Goal: Transaction & Acquisition: Book appointment/travel/reservation

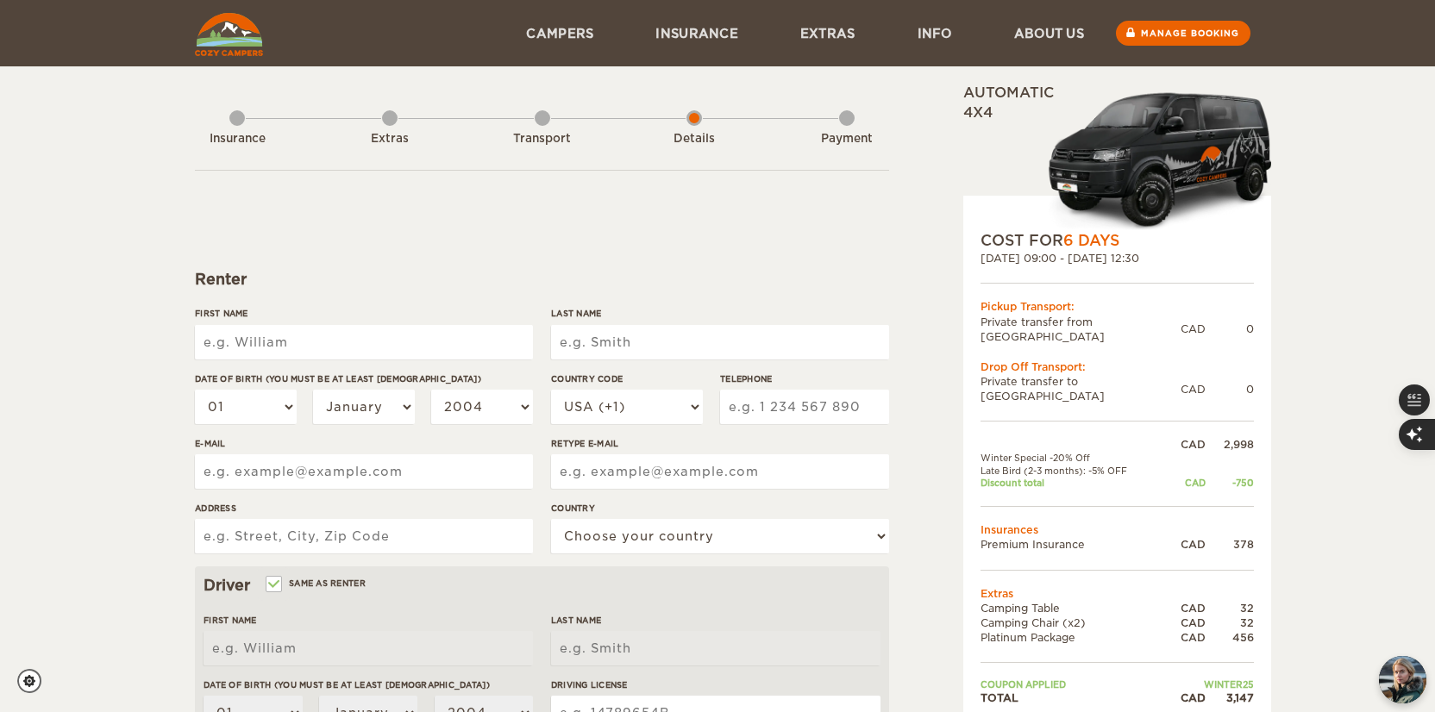
click at [544, 124] on div "Transport" at bounding box center [543, 135] width 16 height 69
click at [235, 128] on div "Insurance" at bounding box center [237, 135] width 16 height 69
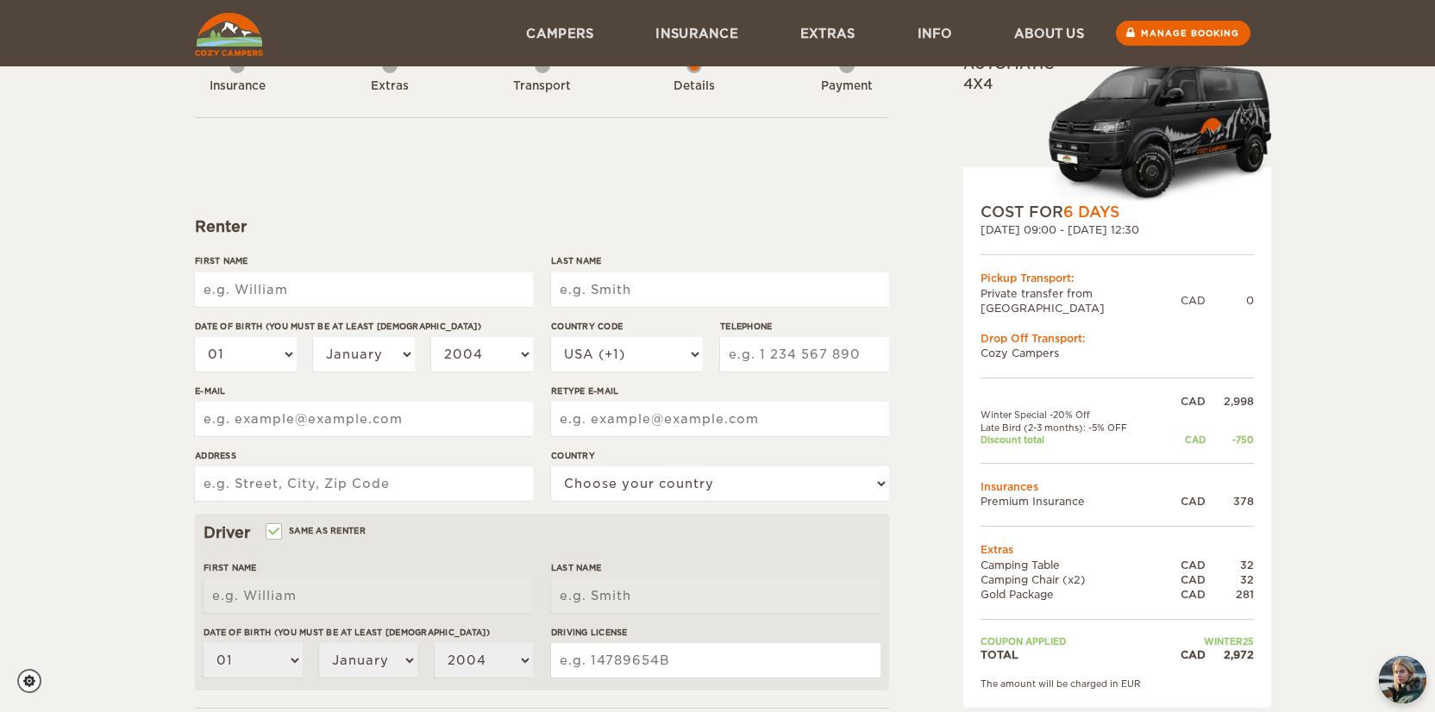
scroll to position [24, 0]
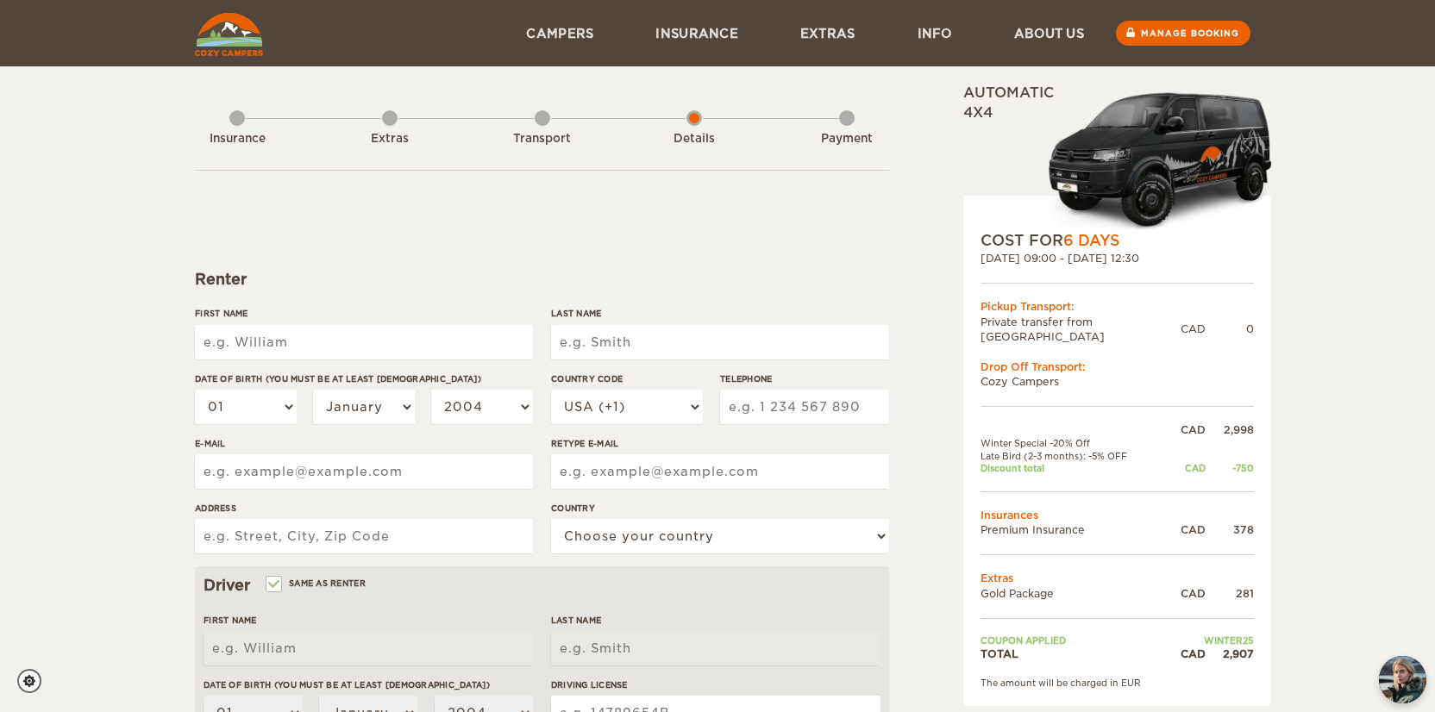
click at [228, 35] on img at bounding box center [229, 34] width 68 height 43
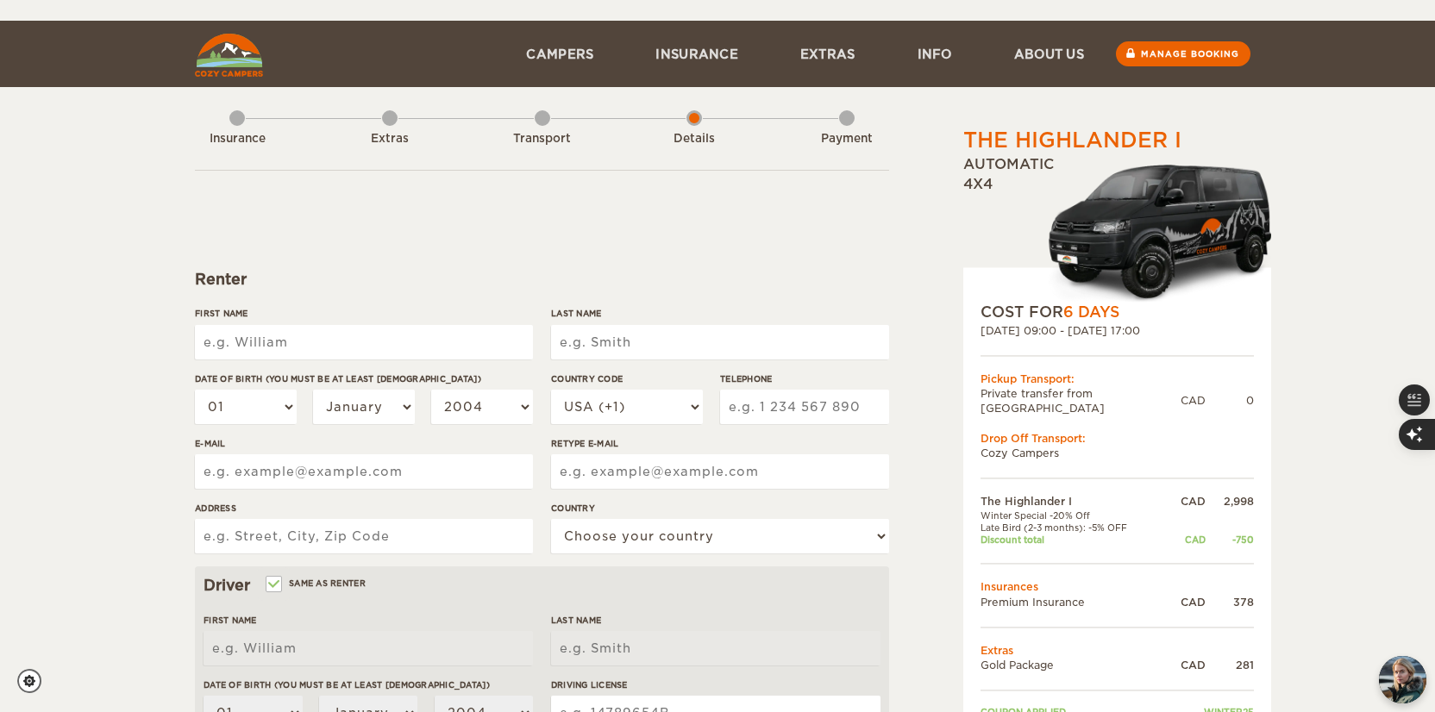
scroll to position [87, 0]
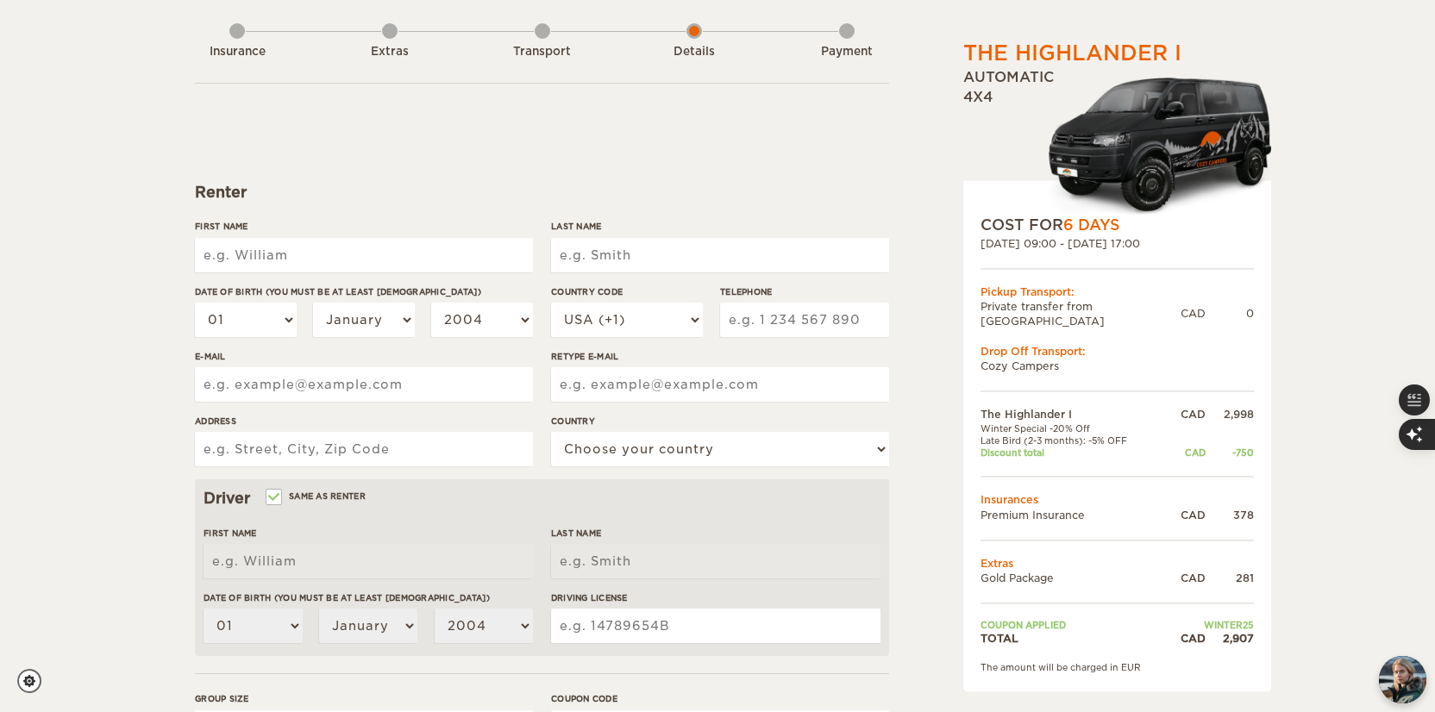
click at [1008, 571] on td "Gold Package" at bounding box center [1072, 578] width 182 height 15
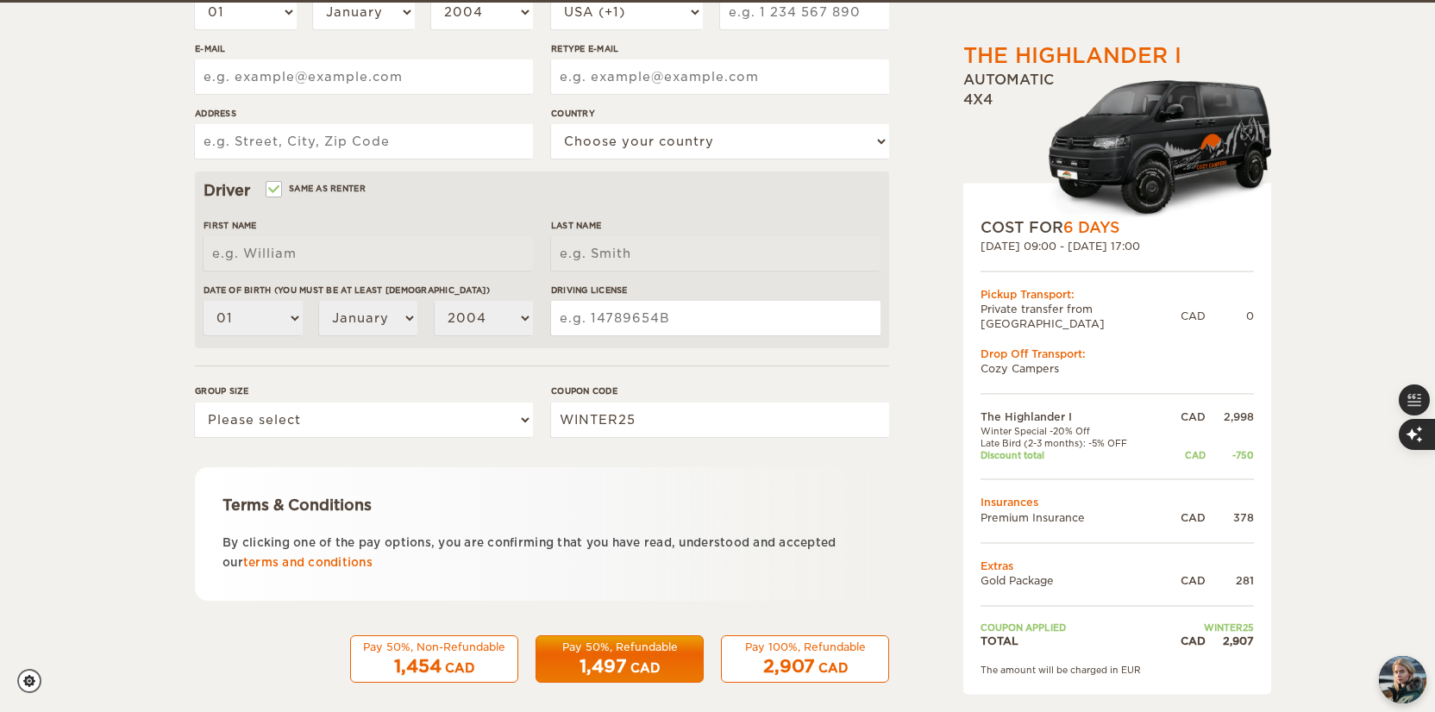
scroll to position [398, 0]
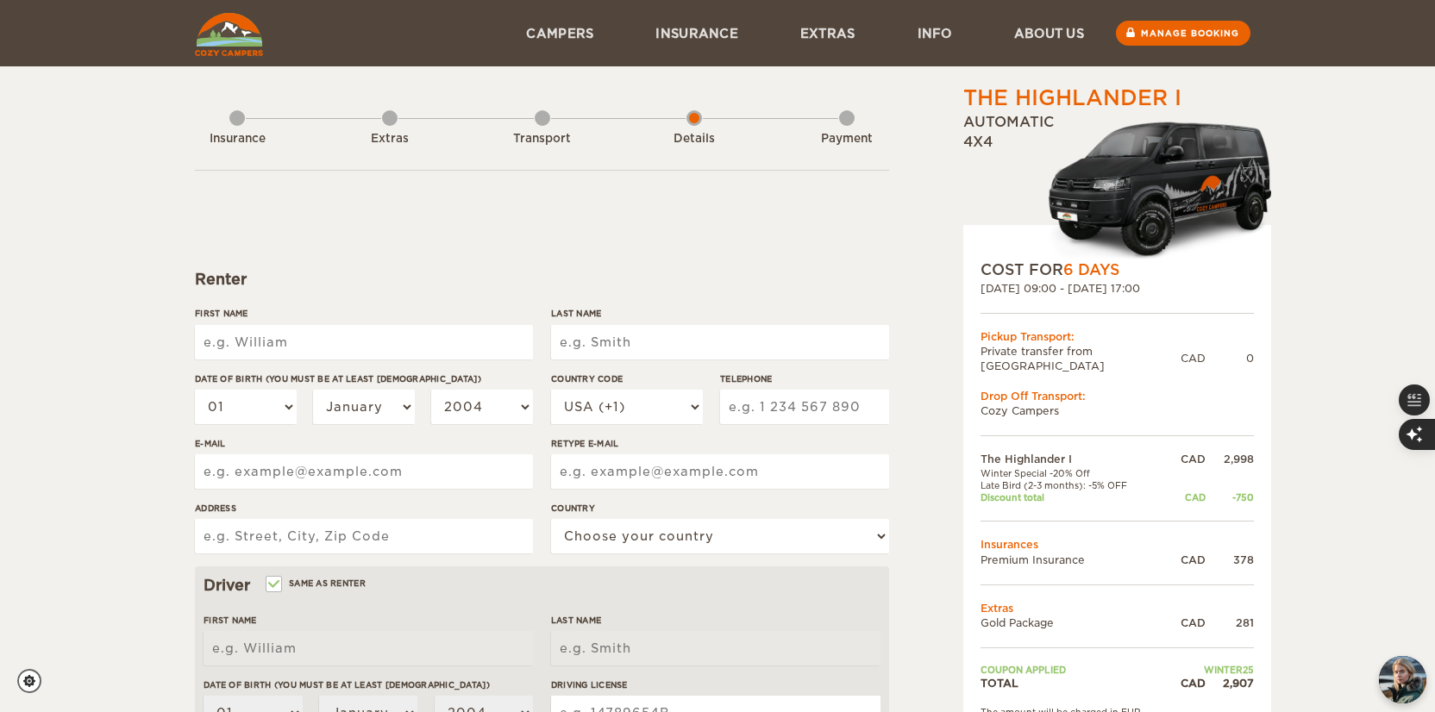
scroll to position [72, 0]
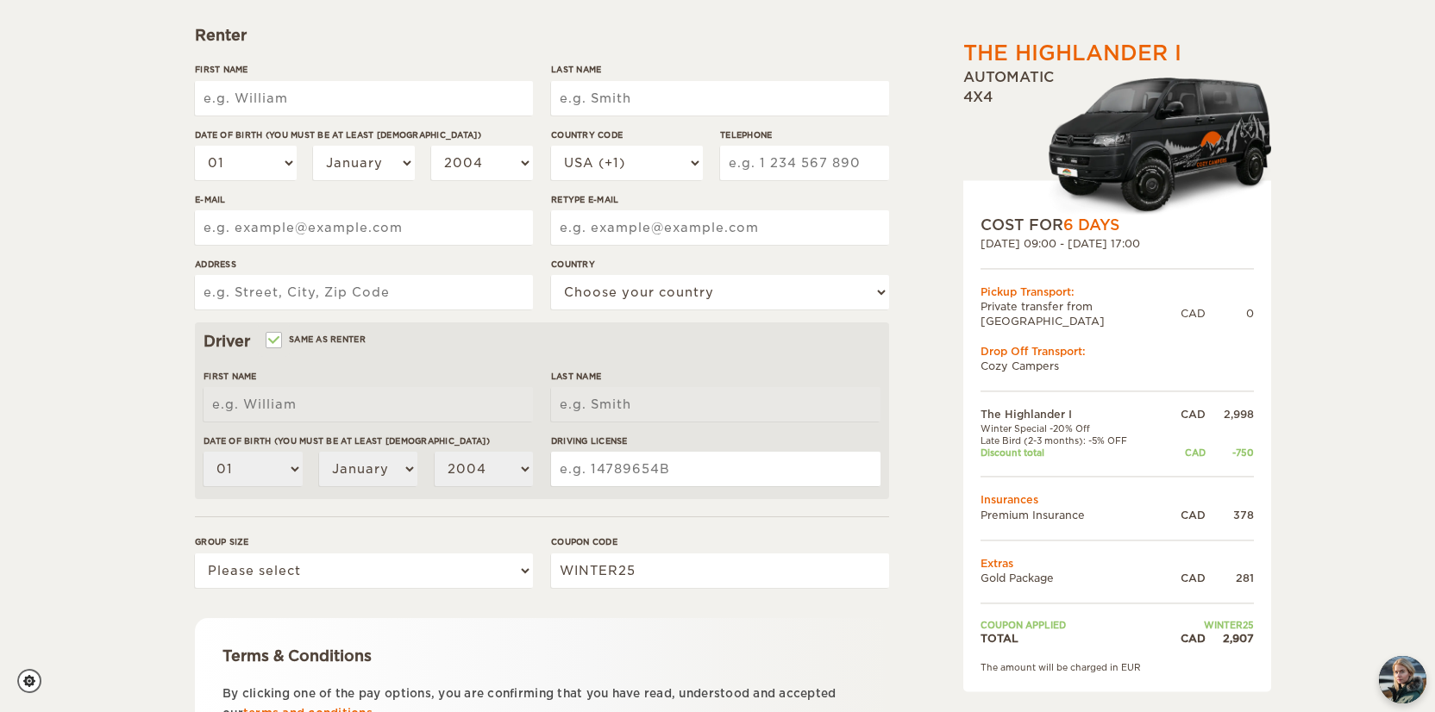
scroll to position [410, 0]
